Goal: Task Accomplishment & Management: Manage account settings

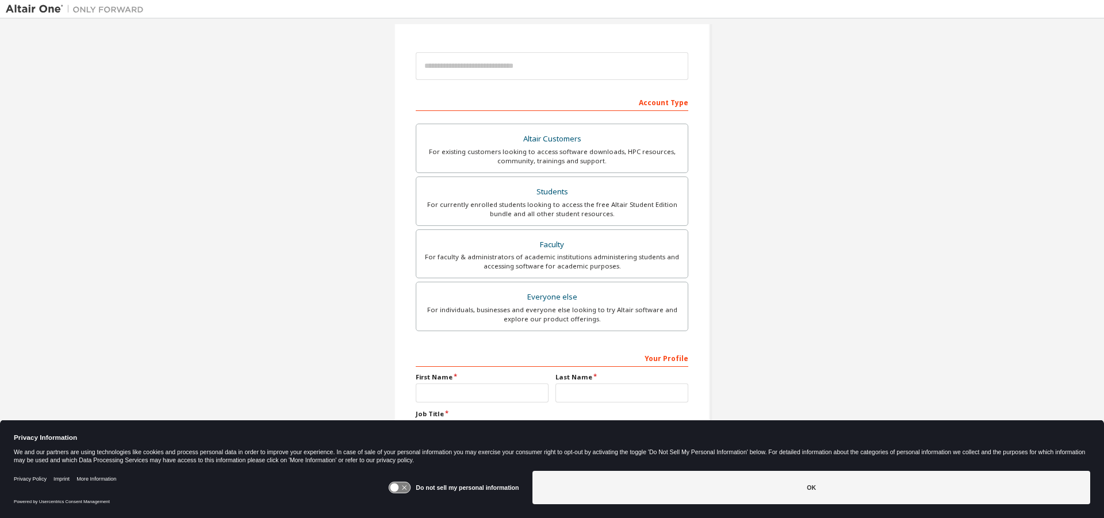
scroll to position [115, 0]
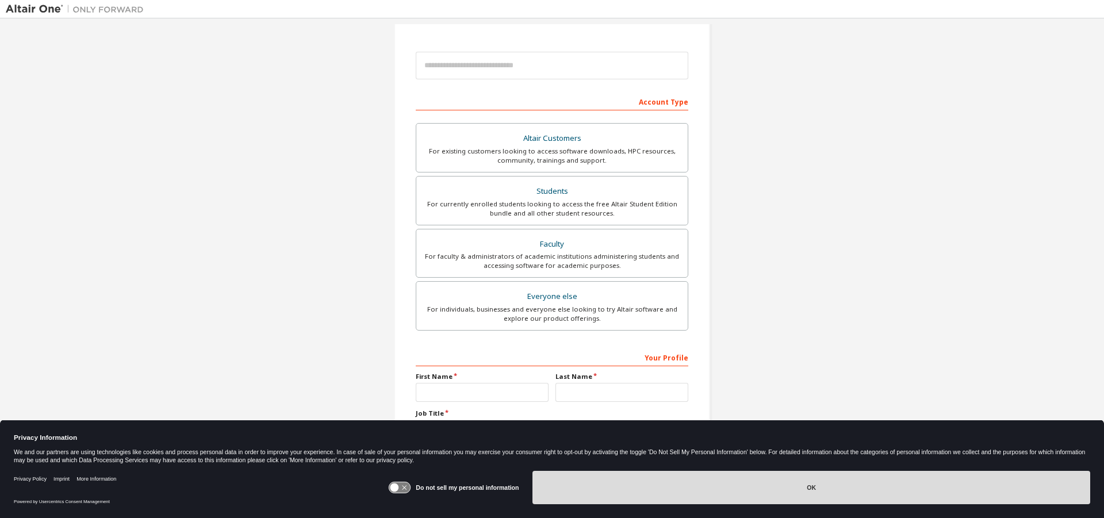
click at [648, 490] on button "OK" at bounding box center [812, 487] width 558 height 33
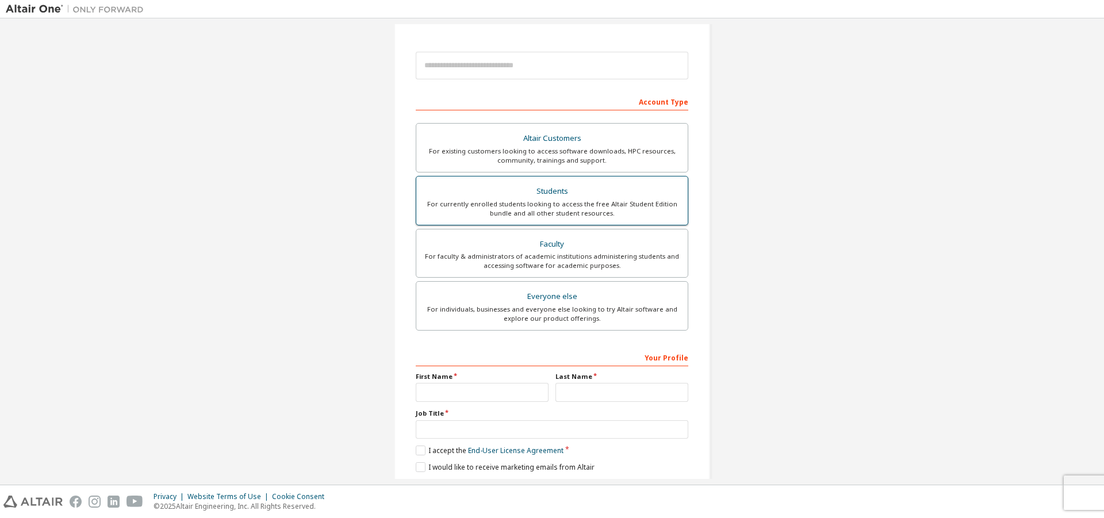
click at [548, 207] on div "For currently enrolled students looking to access the free Altair Student Editi…" at bounding box center [552, 209] width 258 height 18
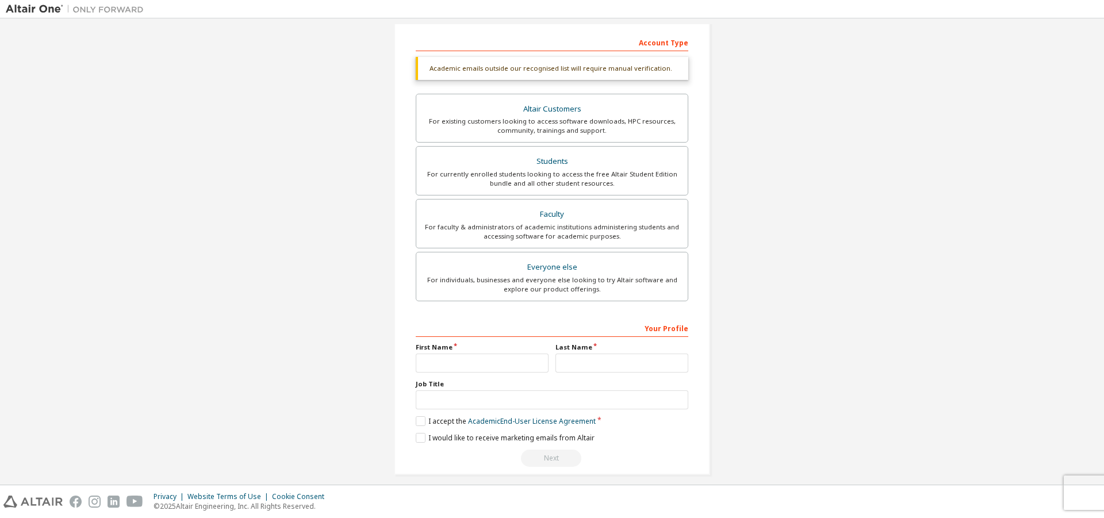
scroll to position [184, 0]
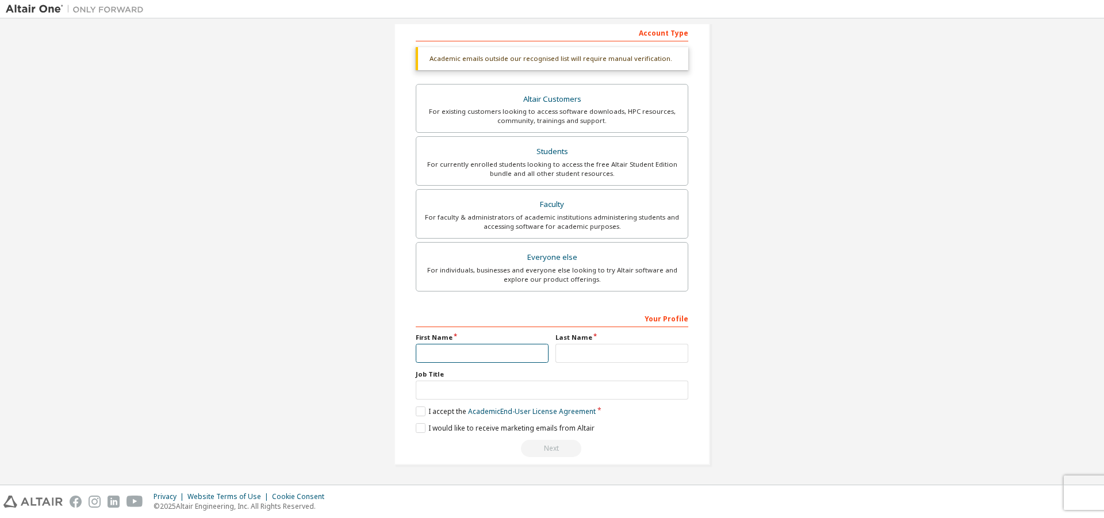
click at [445, 357] on input "text" at bounding box center [482, 353] width 133 height 19
type input "*"
type input "**********"
click at [596, 353] on input "text" at bounding box center [622, 353] width 133 height 19
type input "*******"
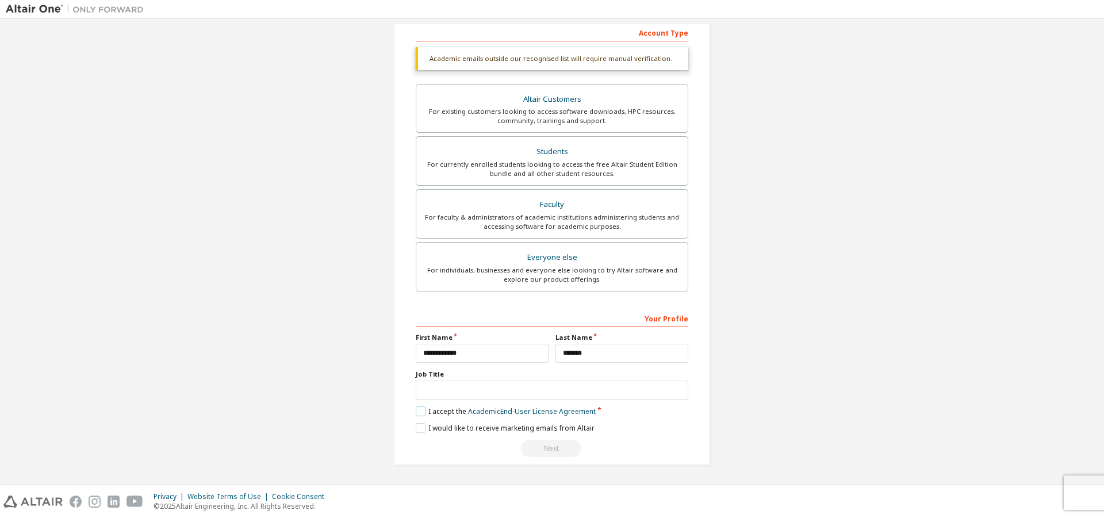
click at [421, 411] on label "I accept the Academic End-User License Agreement" at bounding box center [506, 412] width 180 height 10
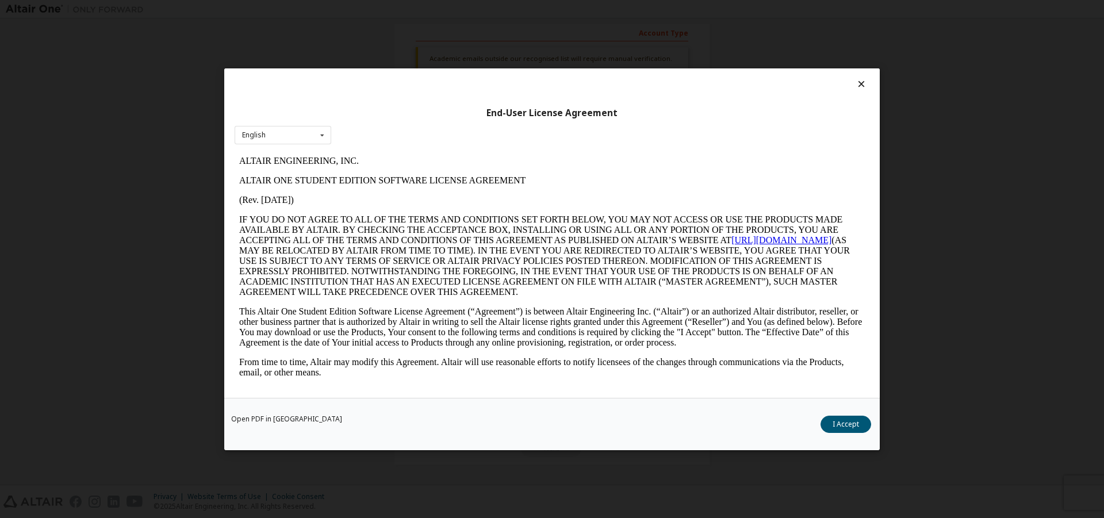
scroll to position [0, 0]
click at [853, 422] on button "I Accept" at bounding box center [846, 423] width 51 height 17
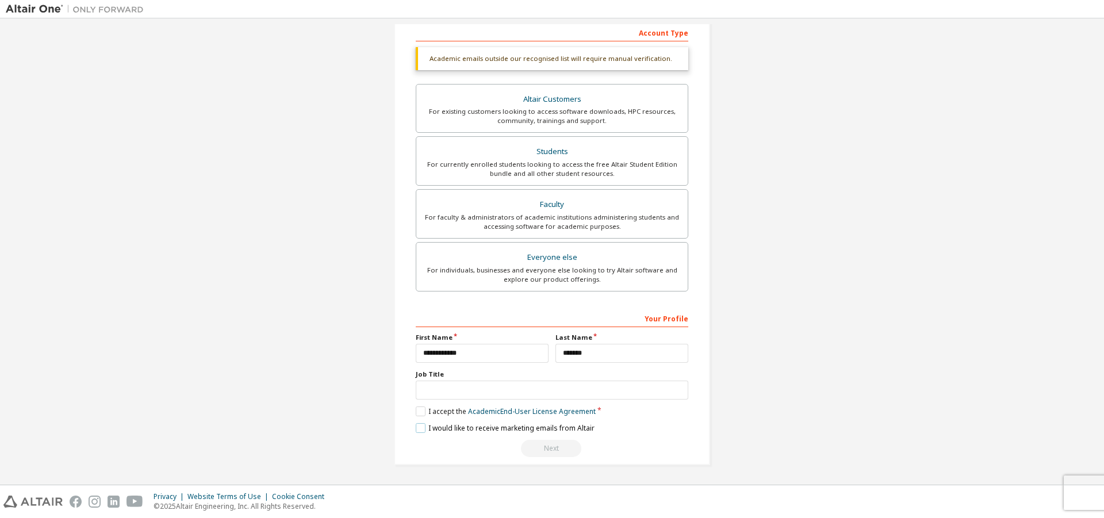
click at [419, 426] on label "I would like to receive marketing emails from Altair" at bounding box center [505, 428] width 179 height 10
click at [462, 399] on input "text" at bounding box center [552, 390] width 273 height 19
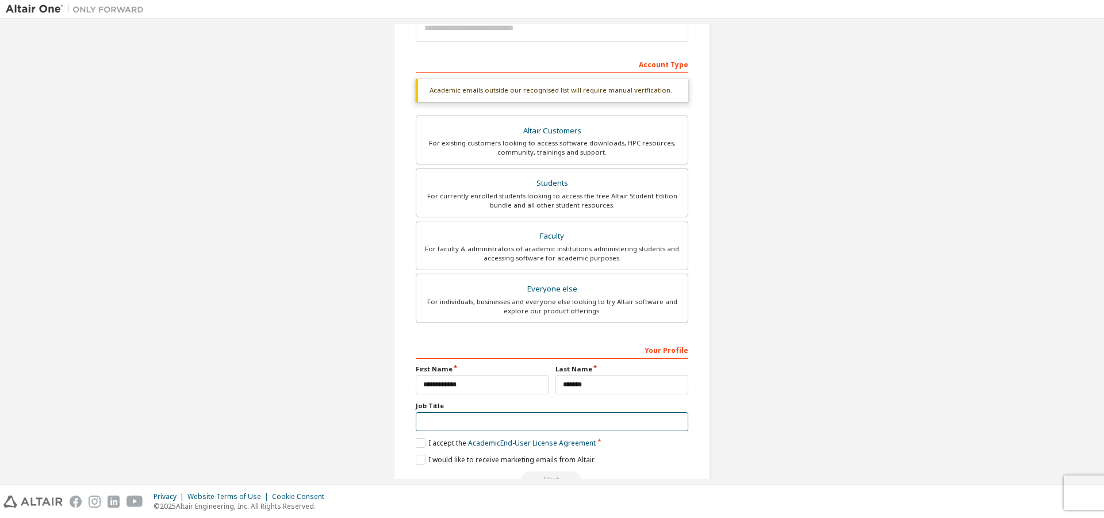
scroll to position [127, 0]
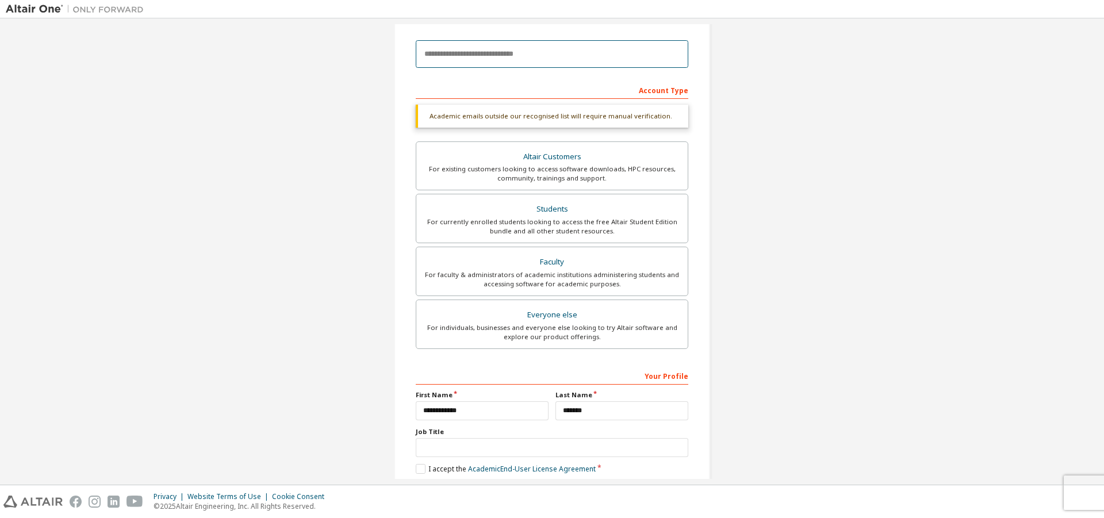
click at [517, 60] on input "email" at bounding box center [552, 54] width 273 height 28
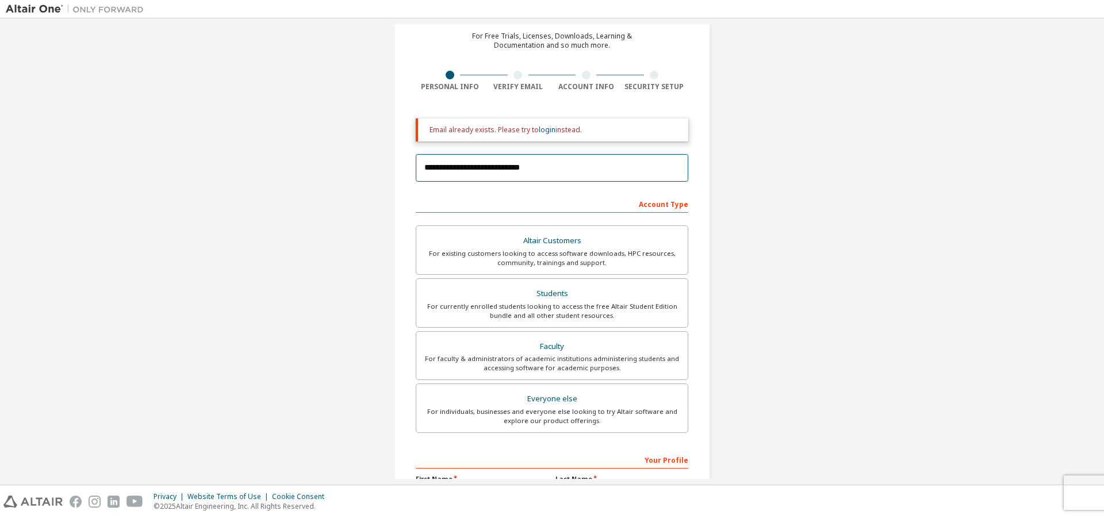
scroll to position [48, 0]
type input "**********"
click at [544, 130] on link "login" at bounding box center [547, 131] width 17 height 10
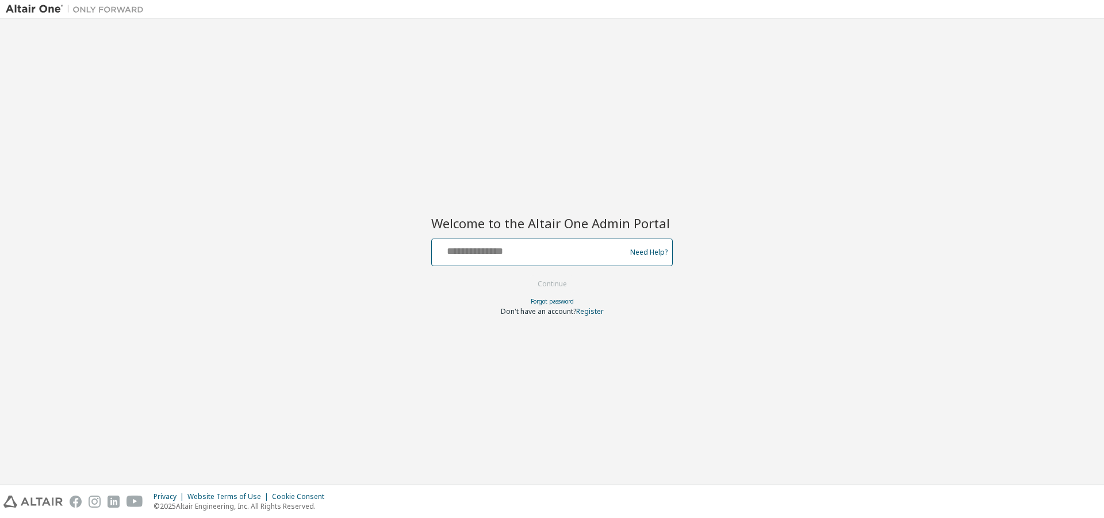
click at [471, 255] on input "text" at bounding box center [531, 250] width 188 height 17
type input "**********"
click at [540, 282] on button "Continue" at bounding box center [552, 284] width 53 height 17
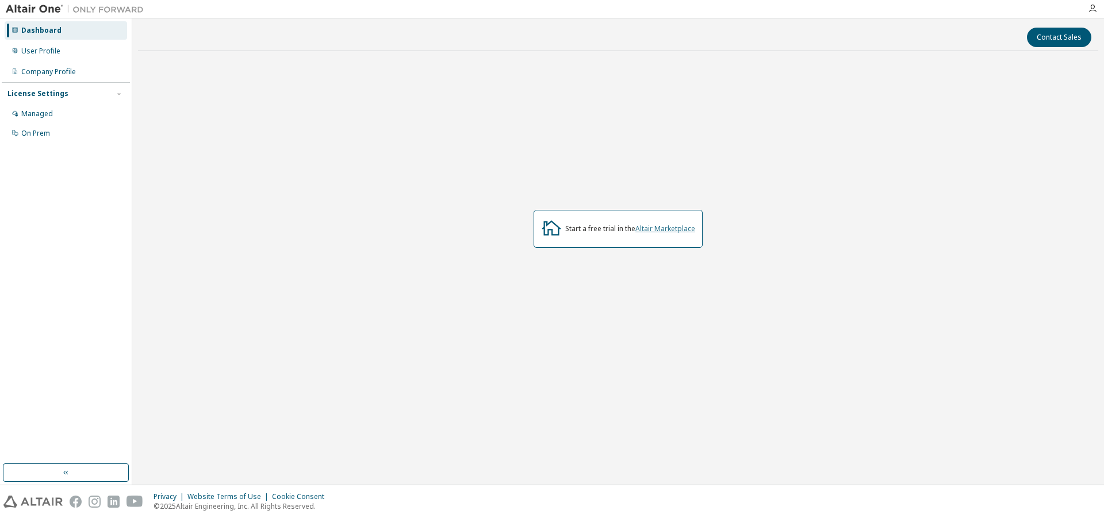
click at [658, 231] on link "Altair Marketplace" at bounding box center [666, 229] width 60 height 10
